Goal: Task Accomplishment & Management: Manage account settings

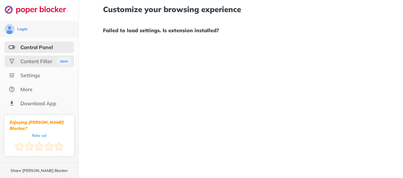
click at [30, 59] on div "Content Filter" at bounding box center [36, 61] width 32 height 6
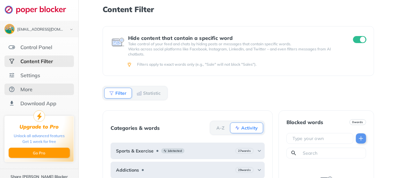
click at [37, 91] on div "More" at bounding box center [38, 88] width 69 height 11
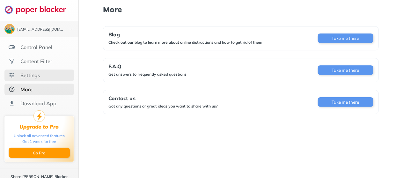
click at [40, 76] on div "Settings" at bounding box center [38, 74] width 69 height 11
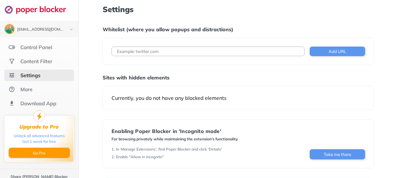
click at [189, 51] on input at bounding box center [207, 51] width 193 height 10
type input "[DOMAIN_NAME]"
click at [329, 47] on button "Add URL" at bounding box center [337, 51] width 55 height 10
